Goal: Transaction & Acquisition: Purchase product/service

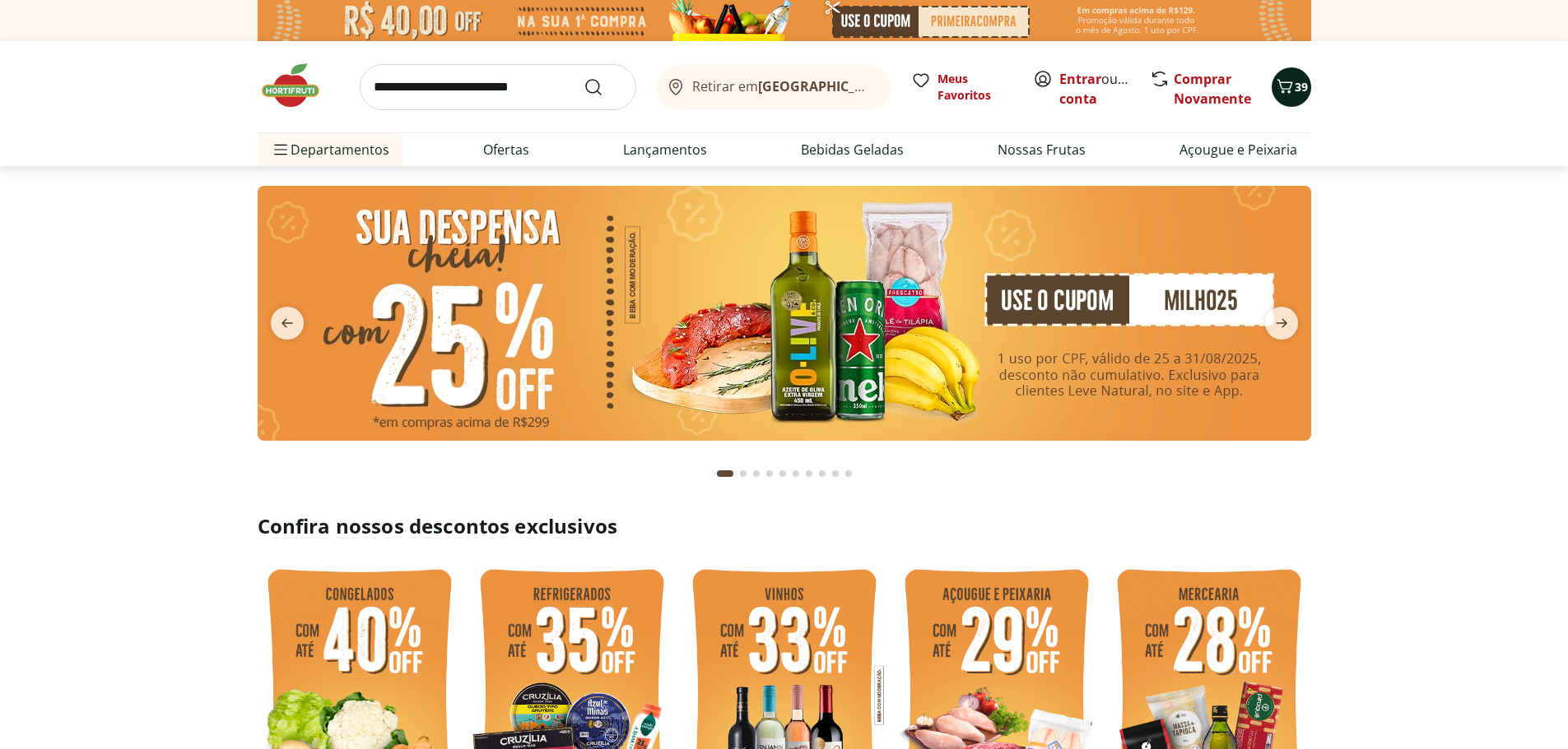
click at [1286, 92] on icon "Carrinho" at bounding box center [1285, 86] width 20 height 20
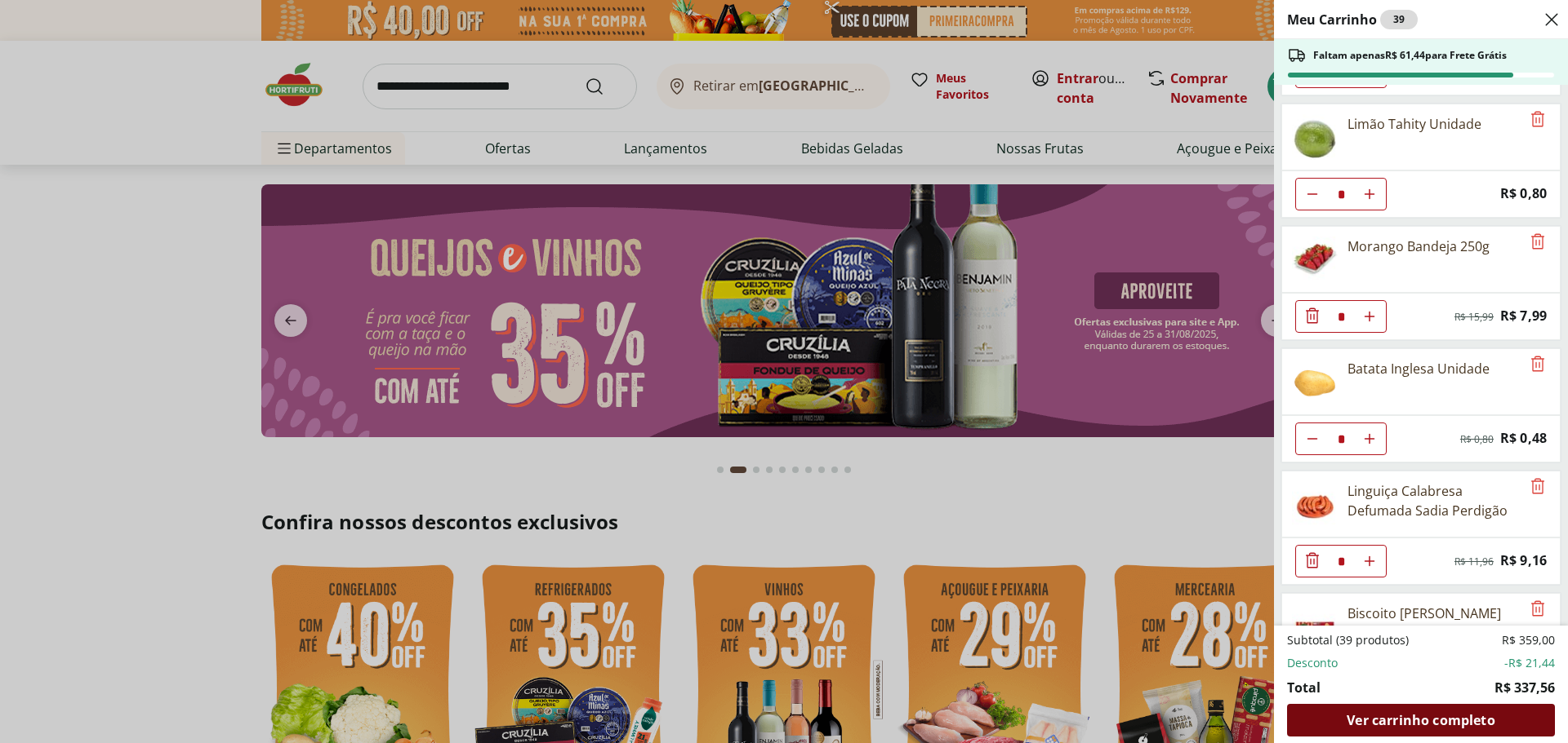
scroll to position [490, 0]
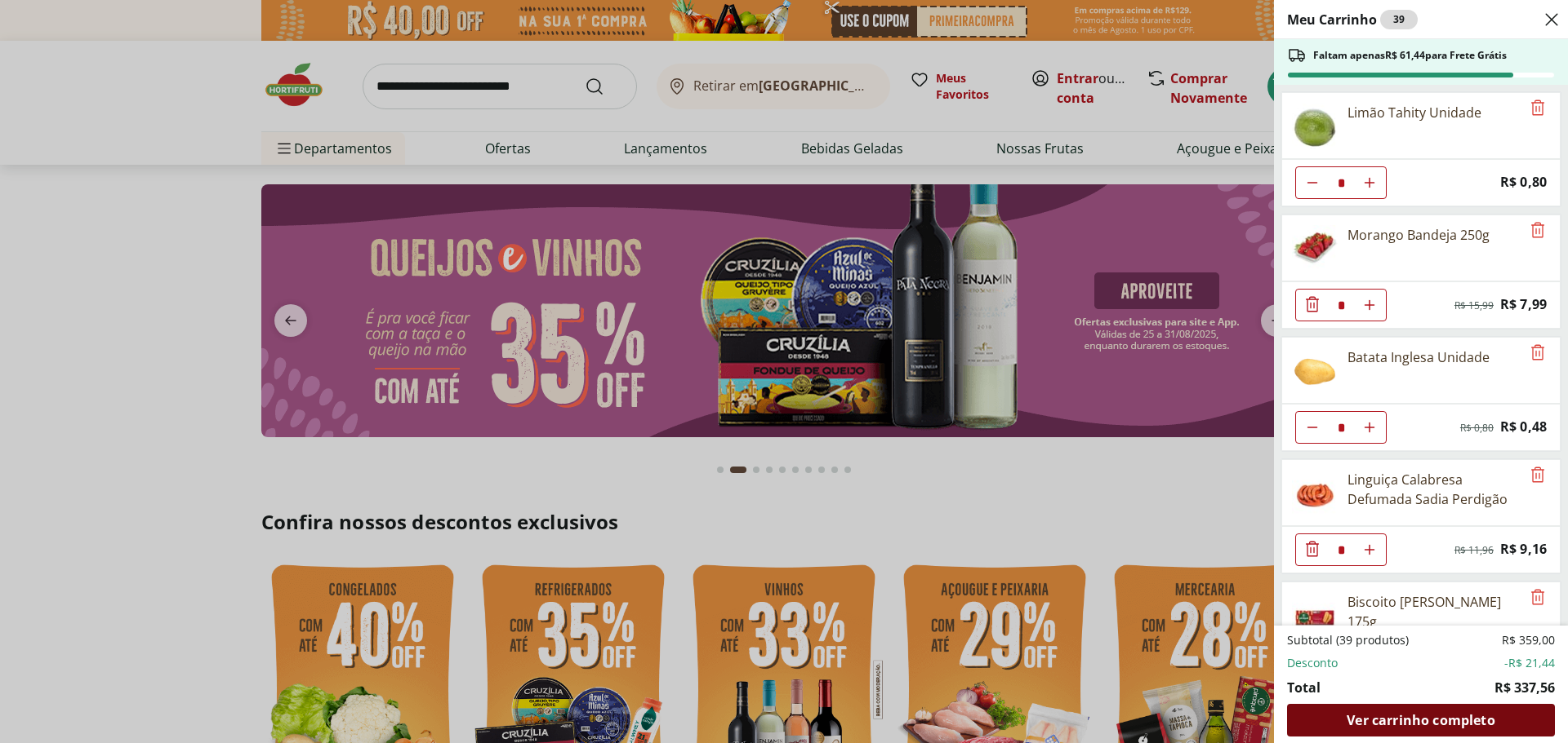
click at [1431, 717] on span "Ver carrinho completo" at bounding box center [1420, 720] width 148 height 13
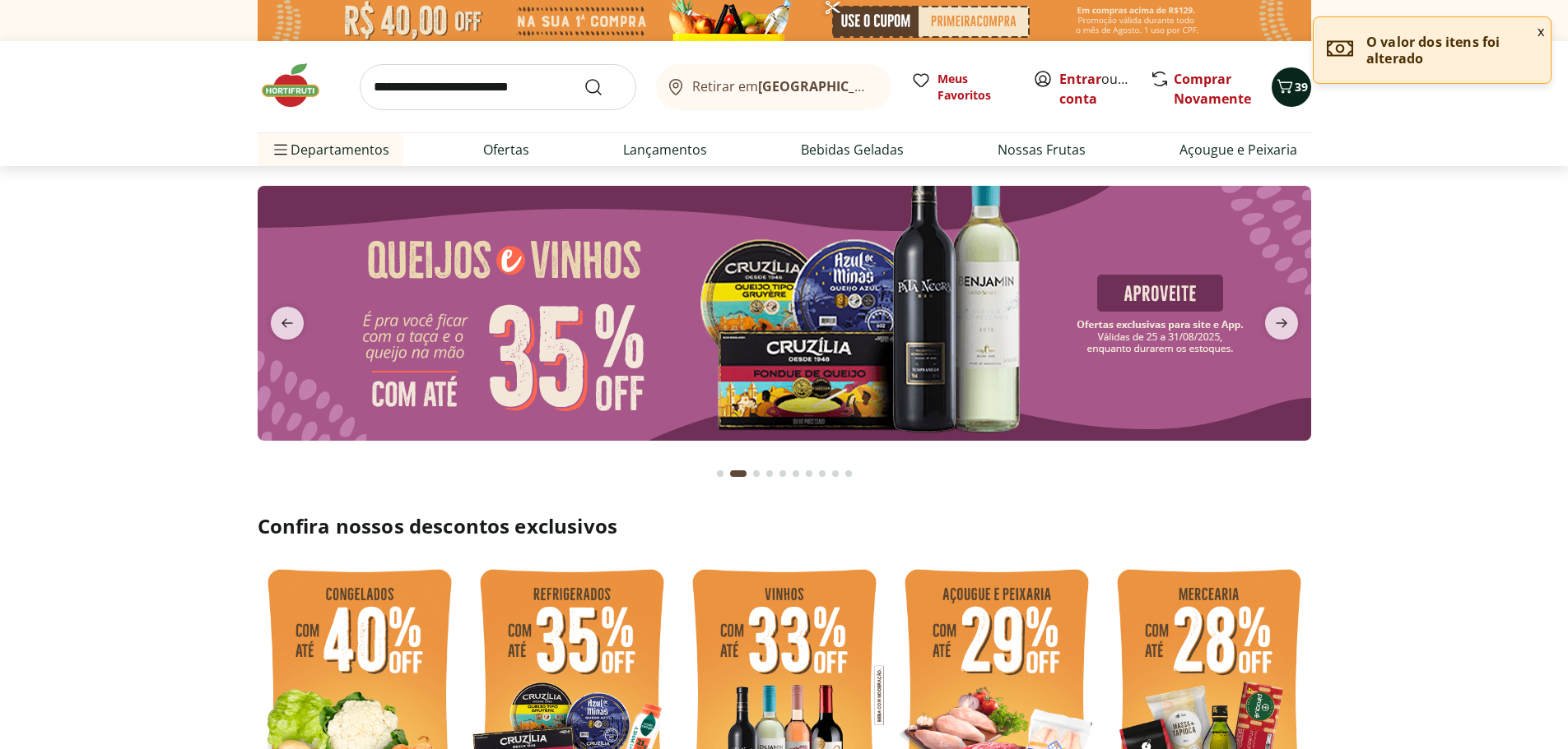
click at [1289, 103] on button "39" at bounding box center [1291, 86] width 39 height 39
